Goal: Navigation & Orientation: Find specific page/section

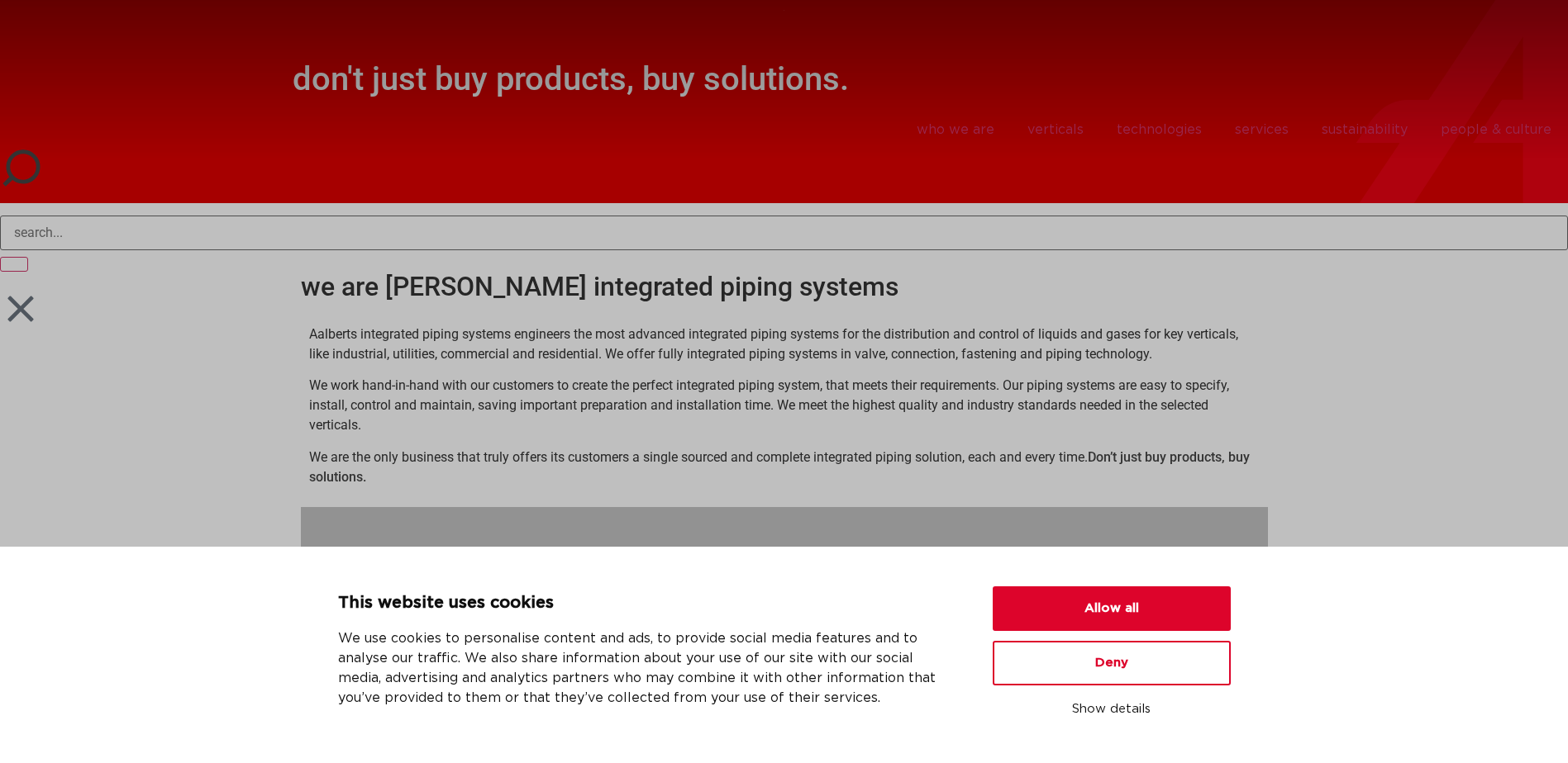
scroll to position [186, 0]
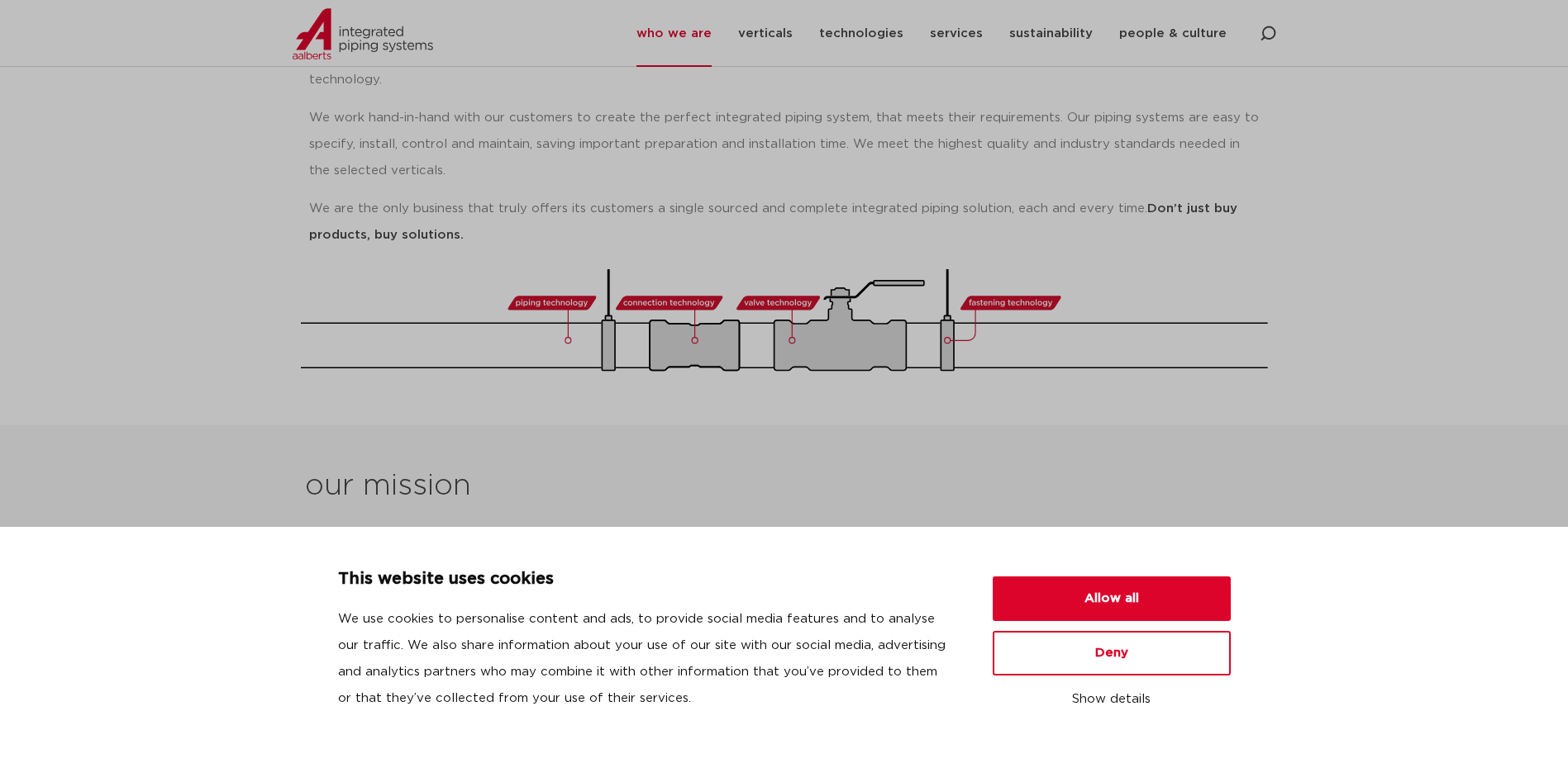
scroll to position [394, 0]
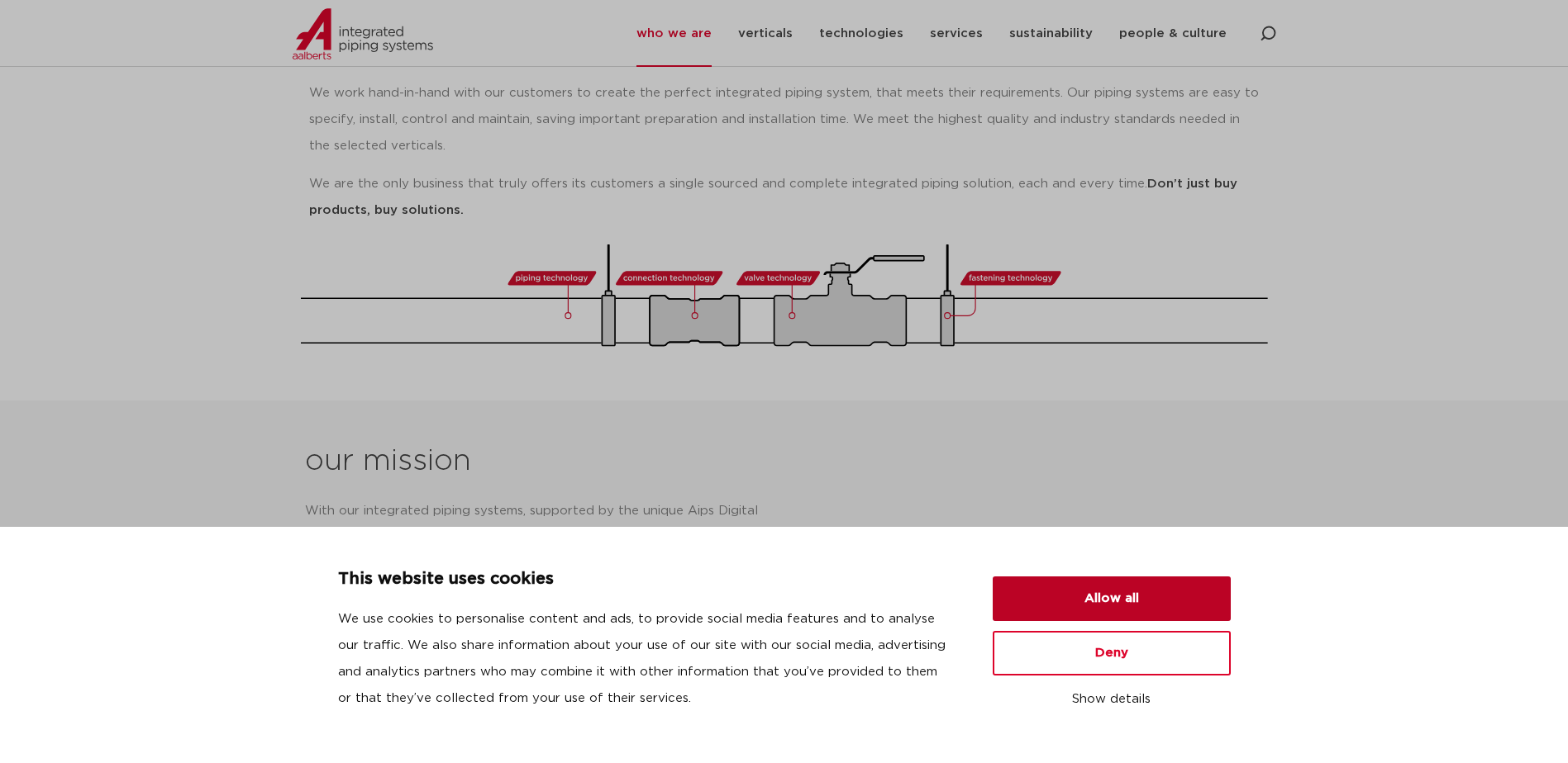
click at [1146, 601] on button "Allow all" at bounding box center [1112, 599] width 238 height 45
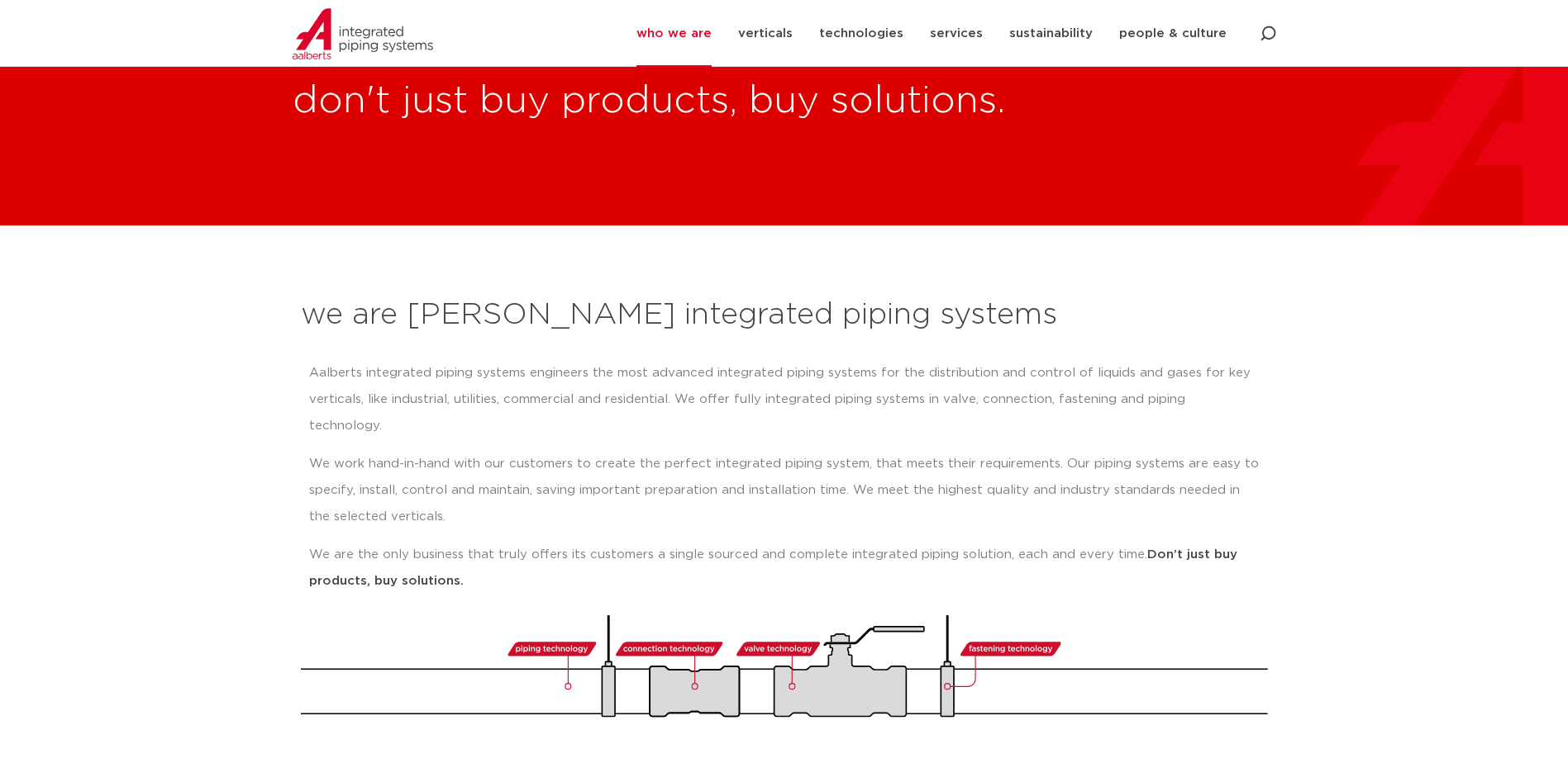
scroll to position [0, 0]
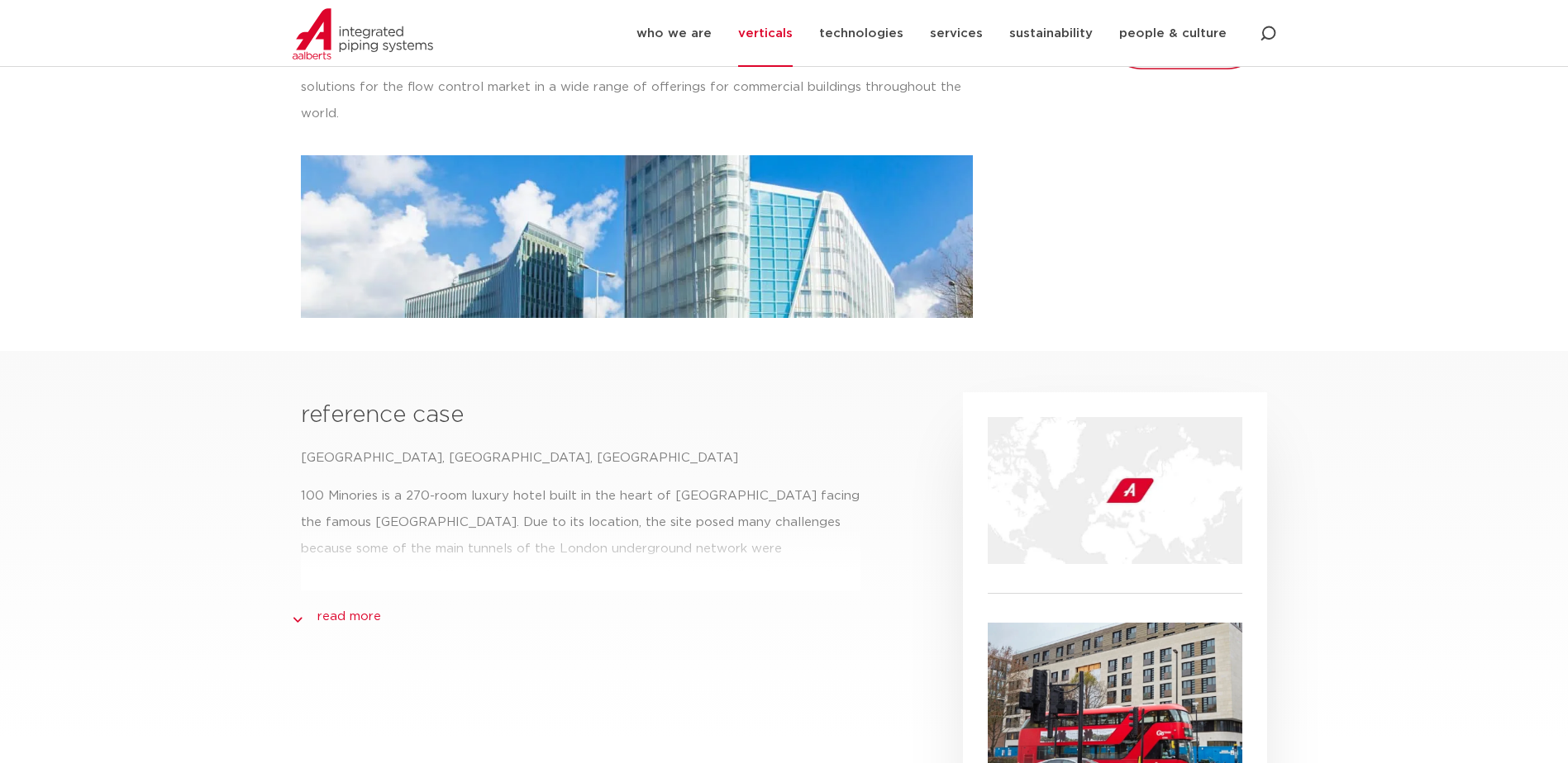
scroll to position [413, 0]
